Goal: Find specific page/section: Find specific page/section

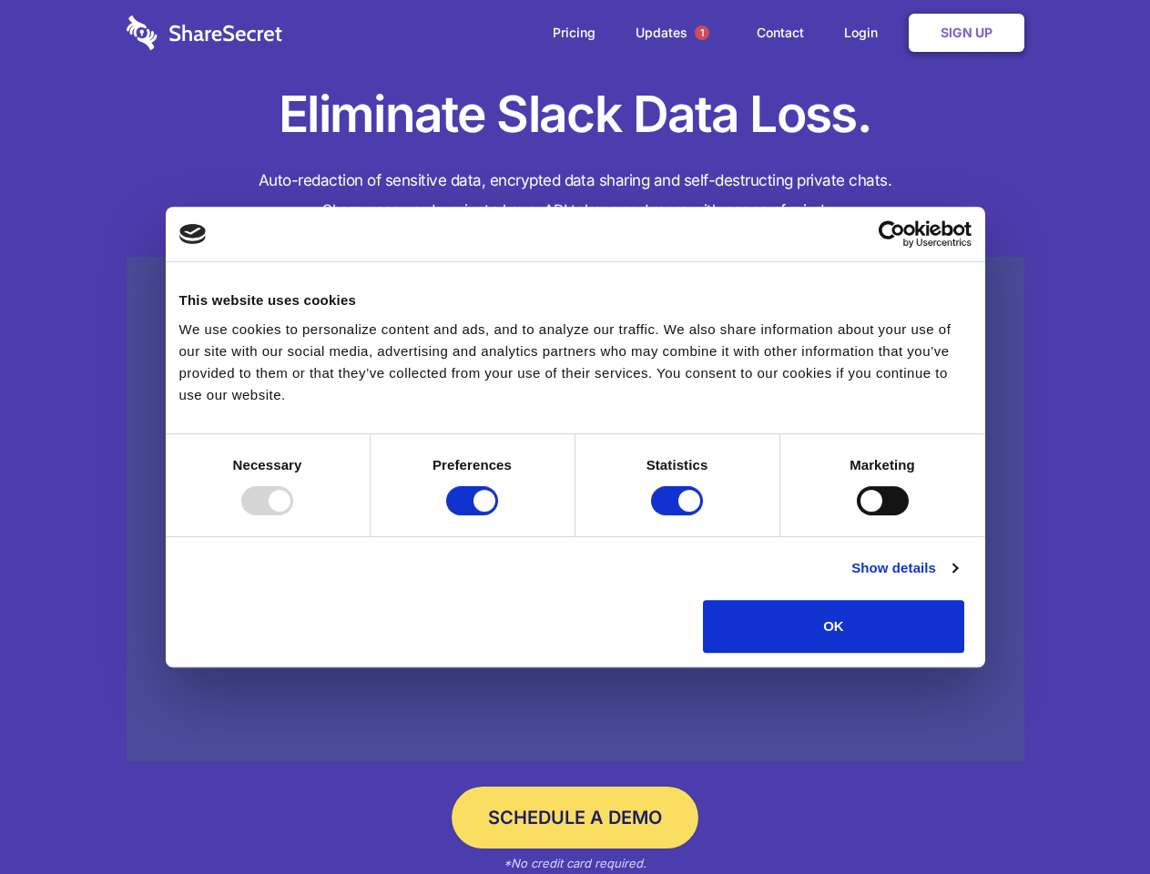
click at [293, 515] on div at bounding box center [267, 500] width 52 height 29
click at [498, 515] on input "Preferences" at bounding box center [472, 500] width 52 height 29
checkbox input "false"
click at [679, 515] on input "Statistics" at bounding box center [677, 500] width 52 height 29
checkbox input "false"
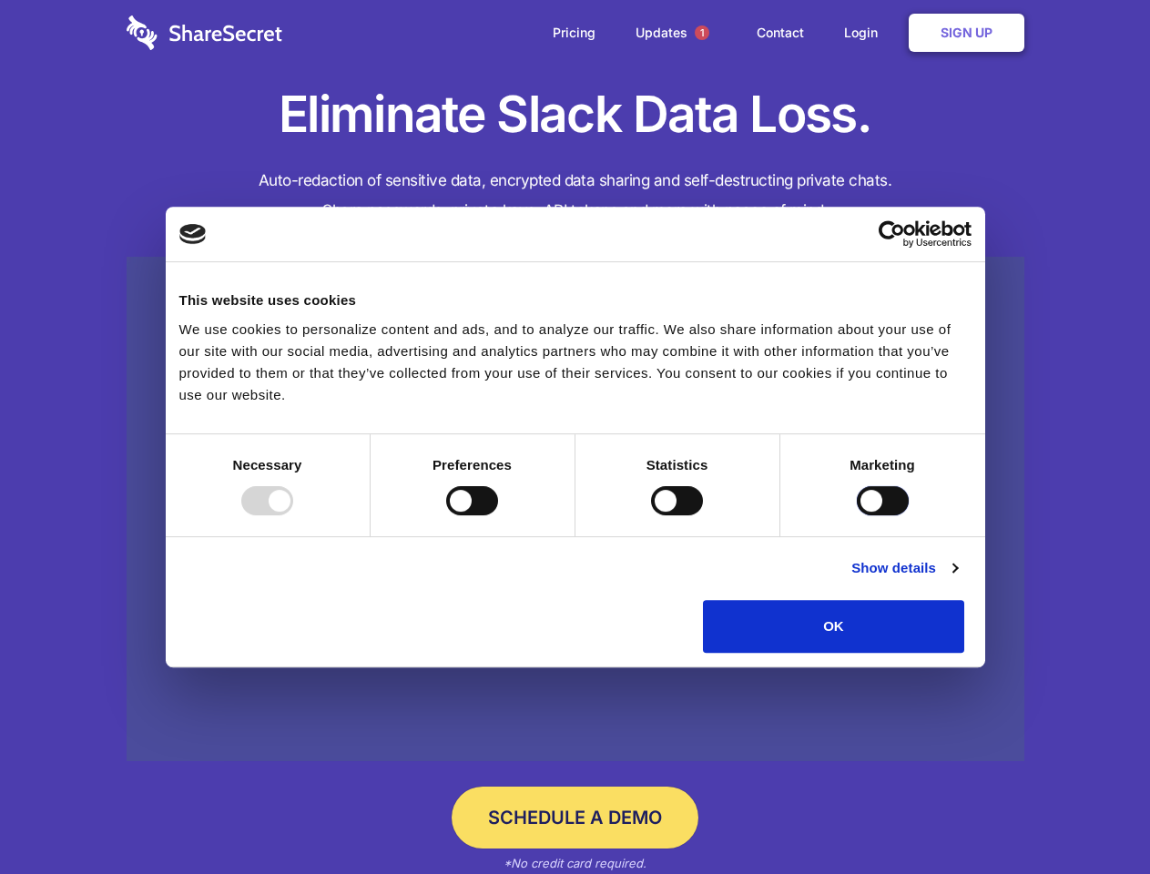
click at [857, 515] on input "Marketing" at bounding box center [883, 500] width 52 height 29
checkbox input "true"
click at [957, 579] on link "Show details" at bounding box center [904, 568] width 106 height 22
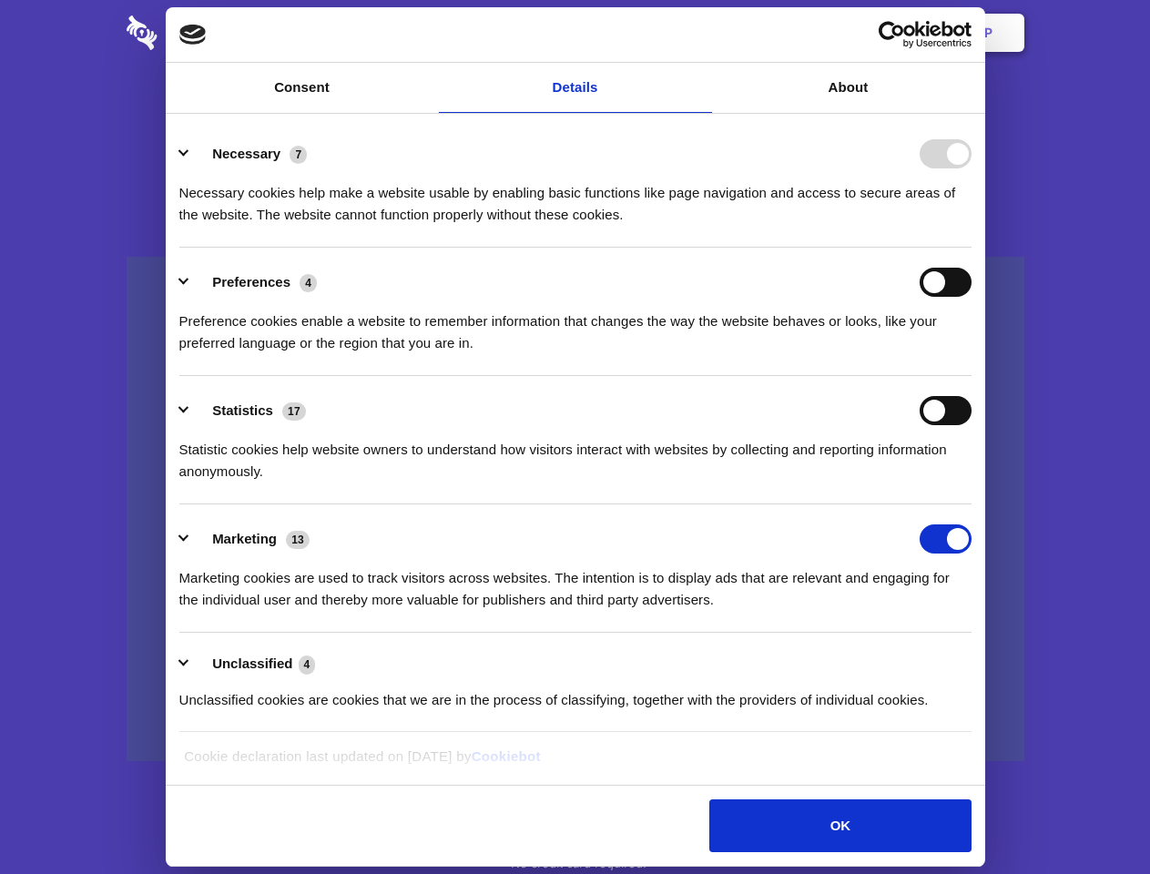
click at [971, 354] on div "Preference cookies enable a website to remember information that changes the wa…" at bounding box center [575, 325] width 792 height 57
click at [701, 33] on span "1" at bounding box center [702, 32] width 15 height 15
